Goal: Task Accomplishment & Management: Use online tool/utility

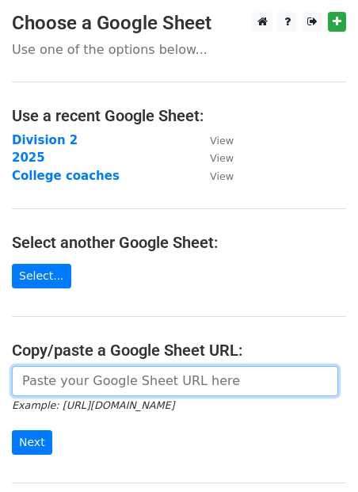
click at [86, 380] on input "url" at bounding box center [175, 381] width 327 height 30
paste input "[URL][DOMAIN_NAME]"
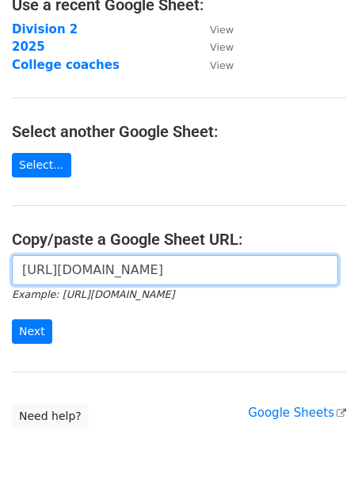
scroll to position [155, 0]
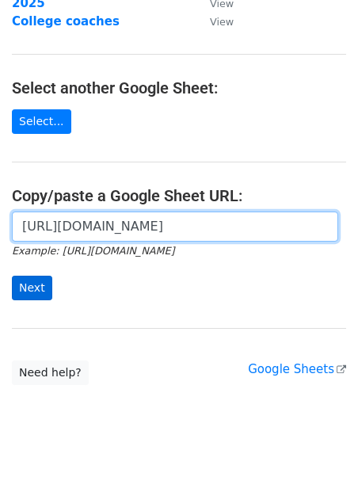
type input "[URL][DOMAIN_NAME]"
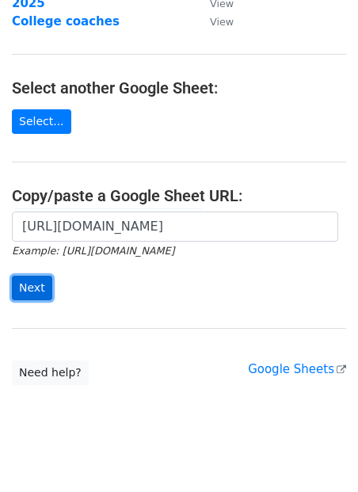
scroll to position [0, 0]
click at [39, 292] on input "Next" at bounding box center [32, 288] width 40 height 25
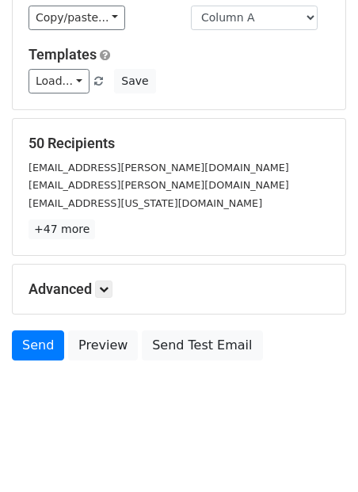
scroll to position [186, 0]
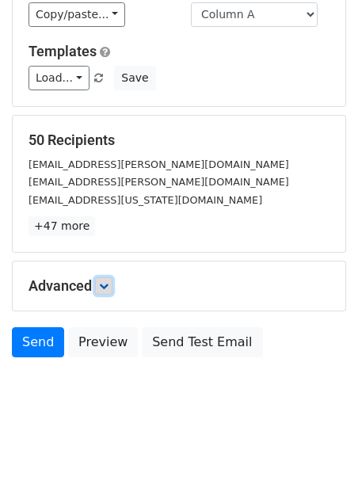
click at [101, 282] on link at bounding box center [103, 285] width 17 height 17
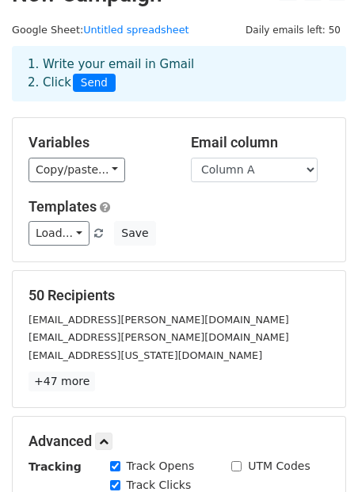
scroll to position [29, 0]
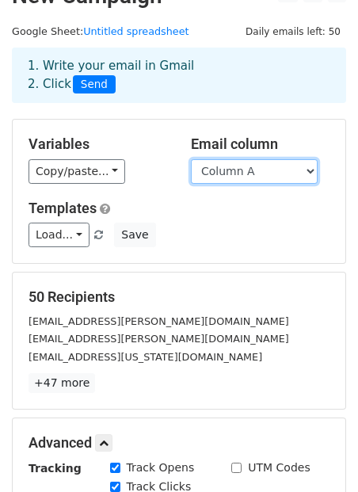
click at [238, 171] on select "Column A" at bounding box center [254, 171] width 127 height 25
click at [191, 159] on select "Column A" at bounding box center [254, 171] width 127 height 25
